Goal: Download file/media

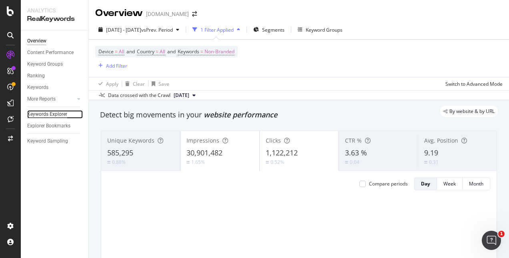
click at [48, 111] on div "Keywords Explorer" at bounding box center [47, 114] width 40 height 8
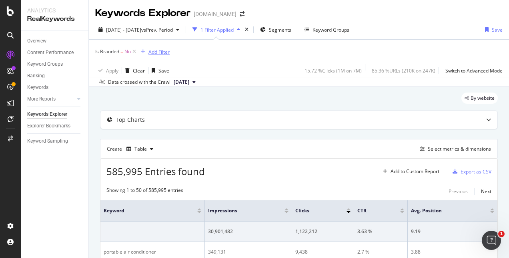
click at [157, 53] on div "Add Filter" at bounding box center [158, 51] width 21 height 7
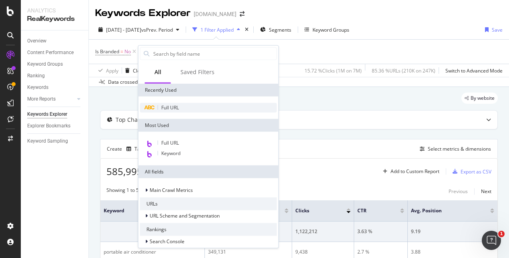
click at [181, 107] on div "Full URL" at bounding box center [208, 108] width 137 height 10
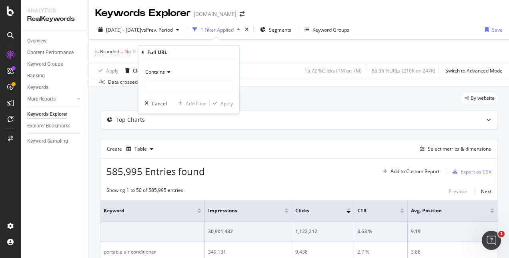
click at [168, 74] on icon at bounding box center [168, 72] width 6 height 5
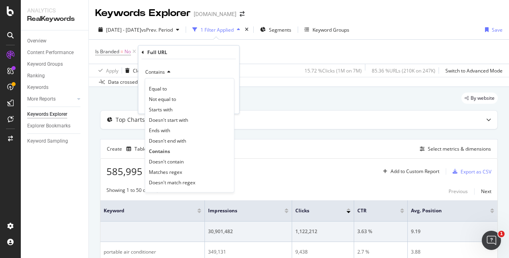
click at [168, 74] on icon at bounding box center [168, 72] width 6 height 5
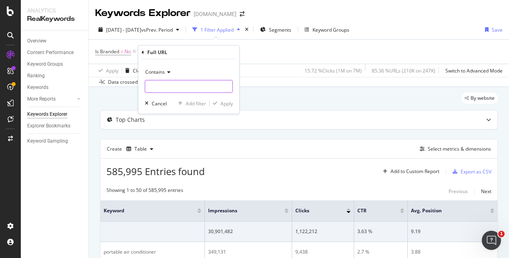
click at [174, 88] on input "text" at bounding box center [188, 86] width 87 height 13
type input "/n/"
click at [228, 102] on div "Apply" at bounding box center [227, 103] width 12 height 7
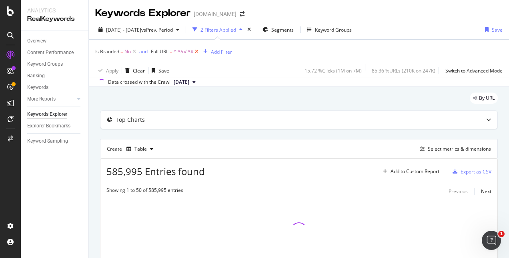
click at [196, 50] on icon at bounding box center [196, 52] width 7 height 8
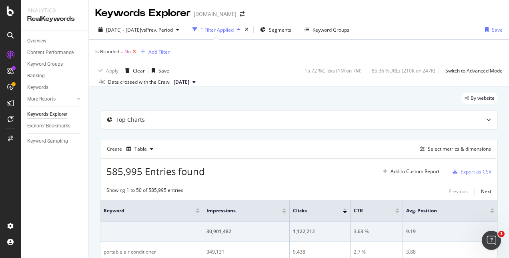
click at [134, 53] on icon at bounding box center [134, 52] width 7 height 8
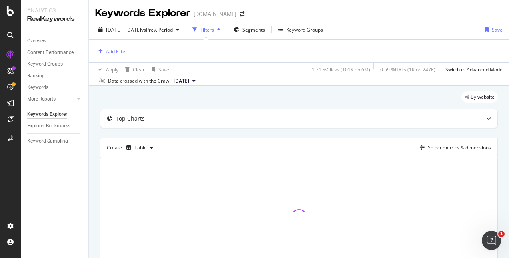
click at [104, 52] on div "button" at bounding box center [100, 51] width 11 height 5
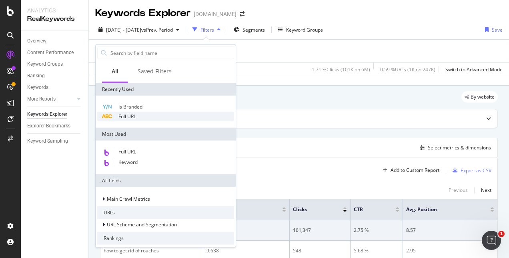
click at [129, 117] on span "Full URL" at bounding box center [127, 116] width 18 height 7
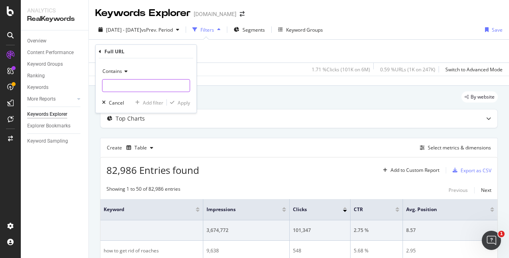
click at [122, 90] on input "text" at bounding box center [145, 85] width 87 height 13
type input "/n/"
click at [179, 100] on div "Apply" at bounding box center [184, 102] width 12 height 7
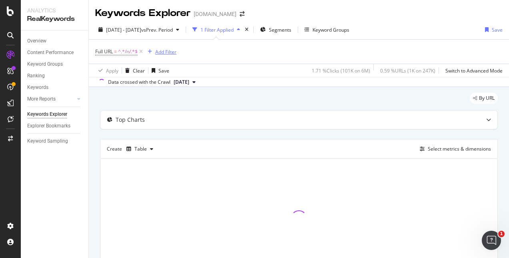
click at [162, 54] on div "Add Filter" at bounding box center [165, 51] width 21 height 7
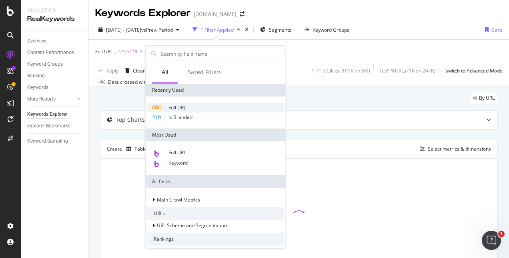
click at [175, 108] on span "Full URL" at bounding box center [177, 107] width 18 height 7
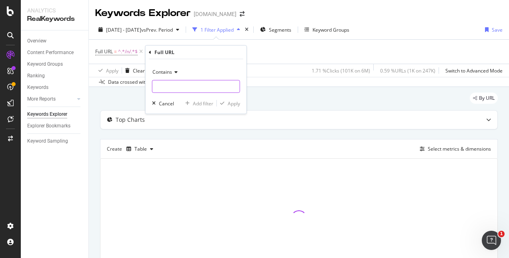
click at [162, 86] on input "text" at bounding box center [195, 86] width 87 height 13
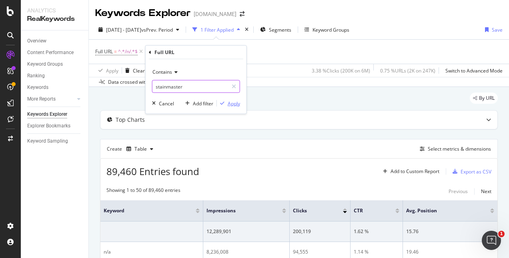
type input "stainmaster"
click at [232, 103] on div "Apply" at bounding box center [234, 103] width 12 height 7
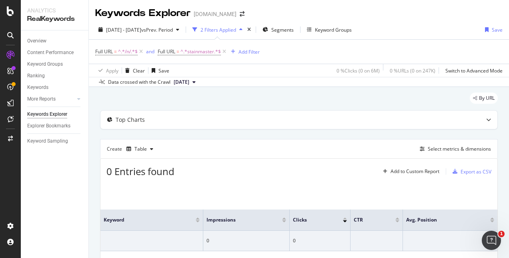
scroll to position [48, 0]
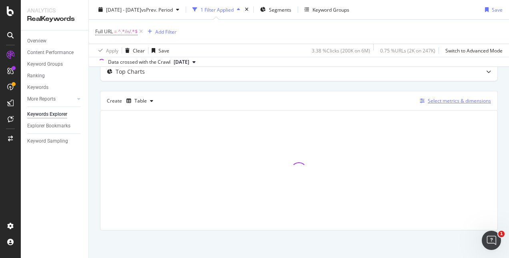
click at [440, 98] on div "Select metrics & dimensions" at bounding box center [459, 100] width 63 height 7
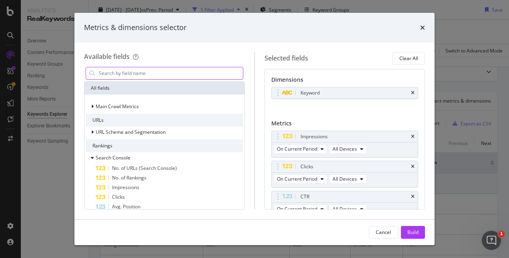
click at [113, 71] on input "modal" at bounding box center [170, 73] width 145 height 12
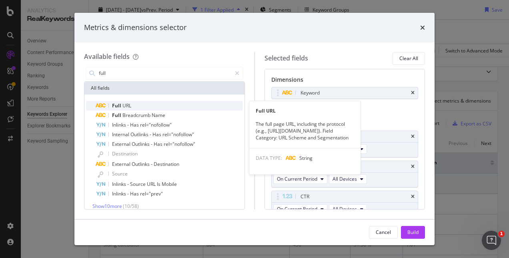
type input "full"
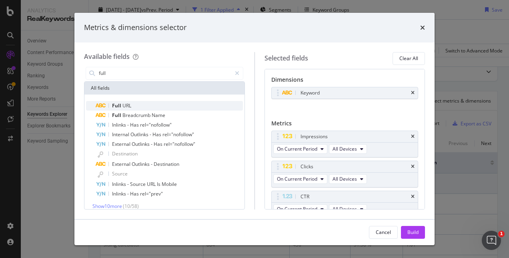
click at [121, 105] on span "Full" at bounding box center [117, 105] width 10 height 7
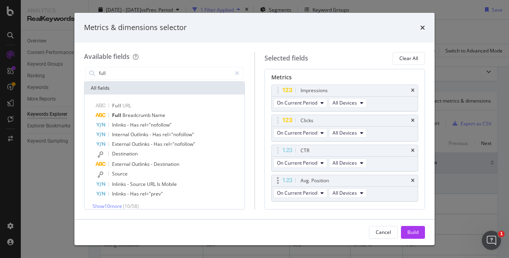
scroll to position [60, 0]
click at [410, 227] on div "Build" at bounding box center [412, 232] width 11 height 12
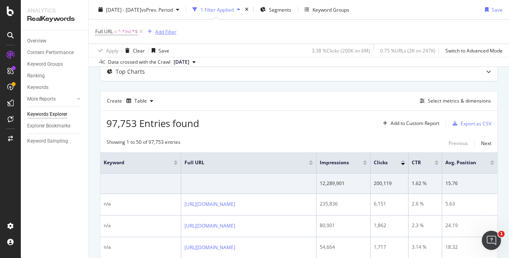
click at [171, 32] on div "Add Filter" at bounding box center [165, 31] width 21 height 7
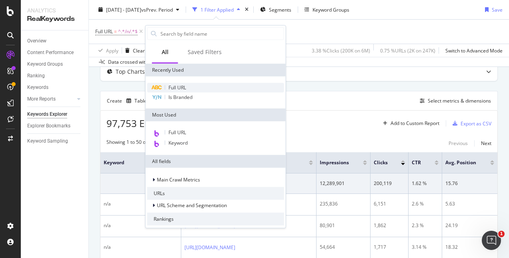
click at [173, 90] on span "Full URL" at bounding box center [177, 87] width 18 height 7
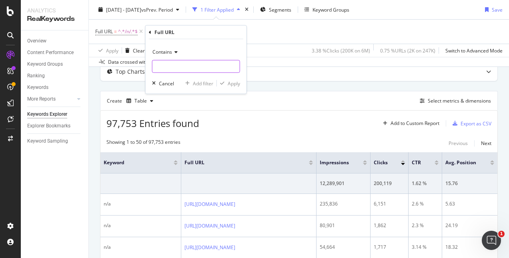
click at [168, 71] on input "text" at bounding box center [195, 66] width 87 height 13
type input "stainmaster"
click at [229, 87] on div "Contains stainmaster Cancel Add filter Apply" at bounding box center [196, 66] width 101 height 54
click at [227, 84] on div "button" at bounding box center [222, 83] width 11 height 5
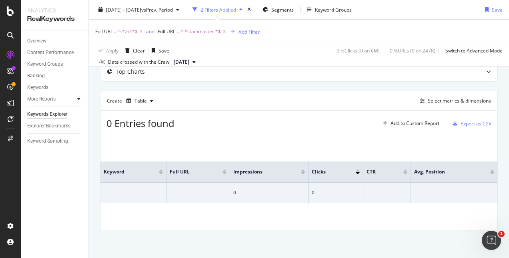
click at [82, 99] on div at bounding box center [79, 99] width 8 height 8
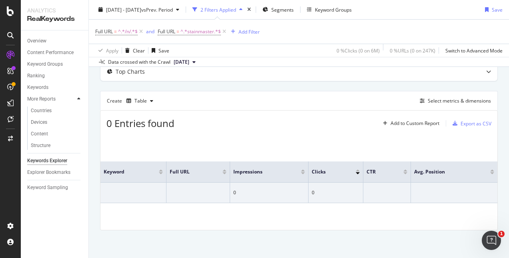
click at [82, 99] on div at bounding box center [79, 99] width 8 height 8
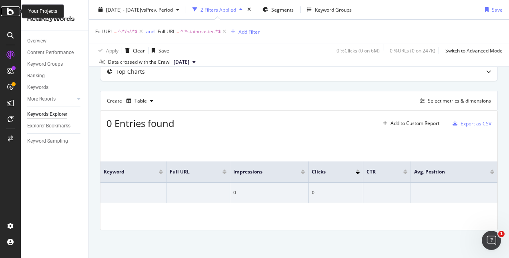
click at [7, 7] on icon at bounding box center [10, 11] width 7 height 10
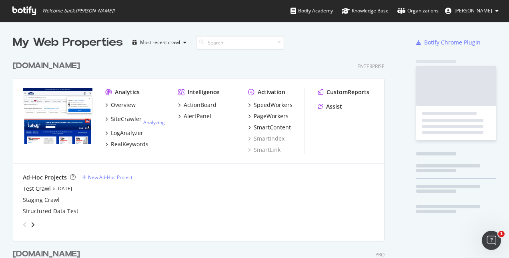
scroll to position [322, 372]
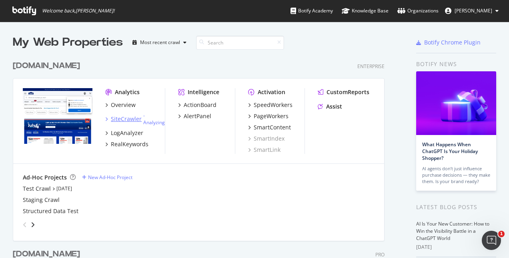
click at [128, 116] on div "SiteCrawler" at bounding box center [126, 119] width 31 height 8
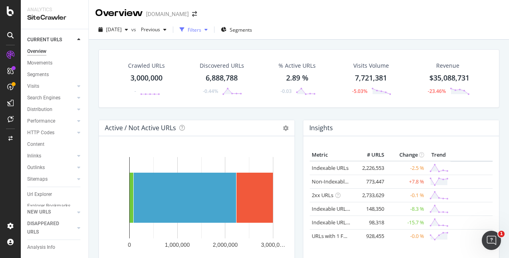
click at [201, 31] on div "Filters" at bounding box center [195, 29] width 14 height 7
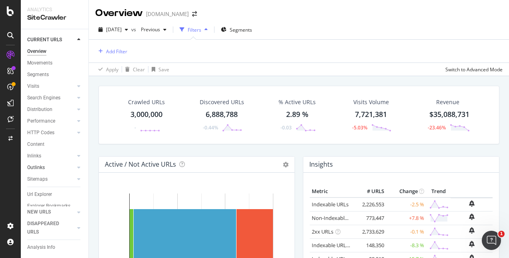
scroll to position [19, 0]
click at [49, 179] on div "Url Explorer" at bounding box center [39, 183] width 25 height 8
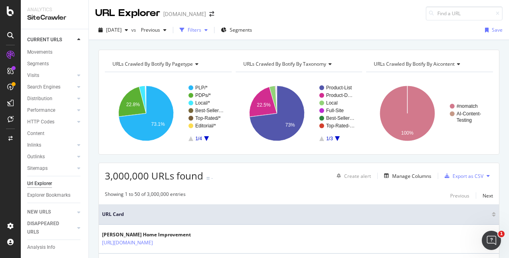
click at [201, 27] on div "Filters" at bounding box center [195, 29] width 14 height 7
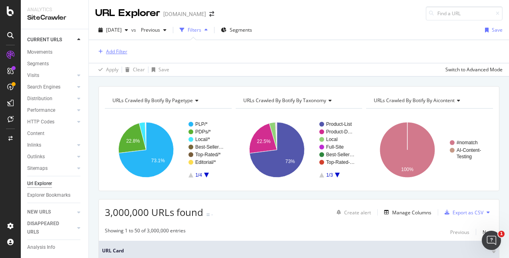
click at [117, 55] on div "Add Filter" at bounding box center [111, 51] width 32 height 9
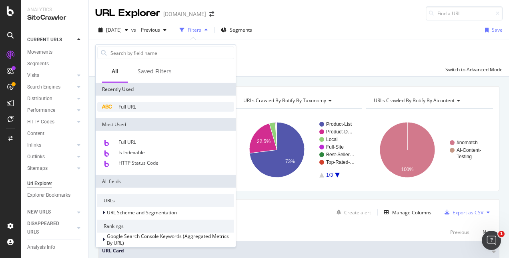
click at [140, 104] on div "Full URL" at bounding box center [165, 107] width 137 height 10
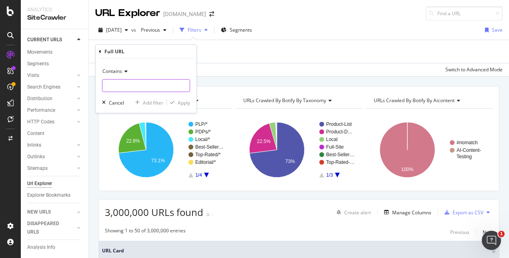
click at [124, 85] on input "text" at bounding box center [145, 85] width 87 height 13
type input "/n/"
click at [181, 100] on div "Apply" at bounding box center [184, 102] width 12 height 7
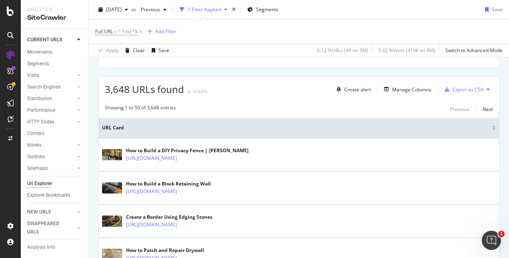
scroll to position [125, 0]
click at [445, 88] on icon "button" at bounding box center [447, 88] width 5 height 5
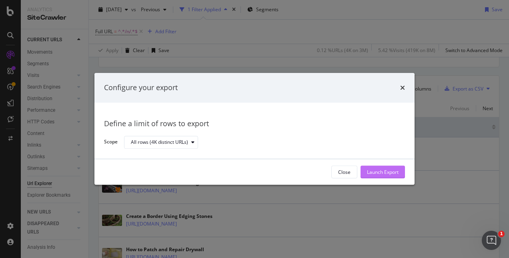
click at [367, 174] on div "Launch Export" at bounding box center [383, 171] width 32 height 7
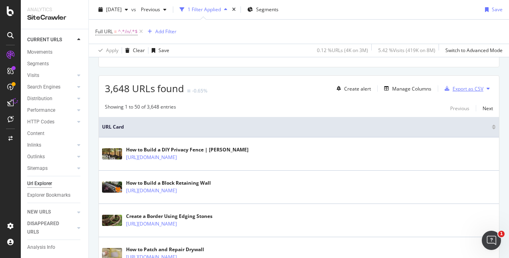
scroll to position [0, 0]
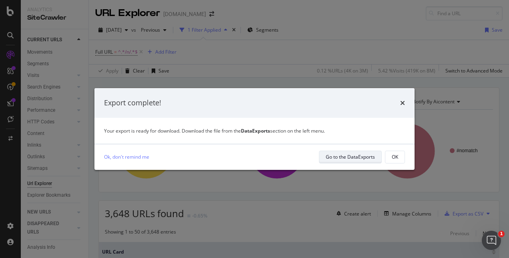
click at [347, 152] on div "Go to the DataExports" at bounding box center [350, 156] width 49 height 11
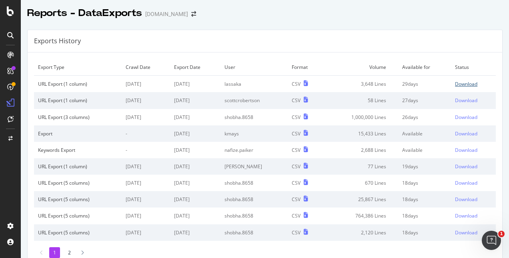
click at [455, 80] on div "Download" at bounding box center [466, 83] width 22 height 7
click at [253, 37] on div "Exports History" at bounding box center [265, 41] width 475 height 22
click at [160, 46] on div "Exports History" at bounding box center [265, 41] width 475 height 22
